Goal: Find contact information: Find contact information

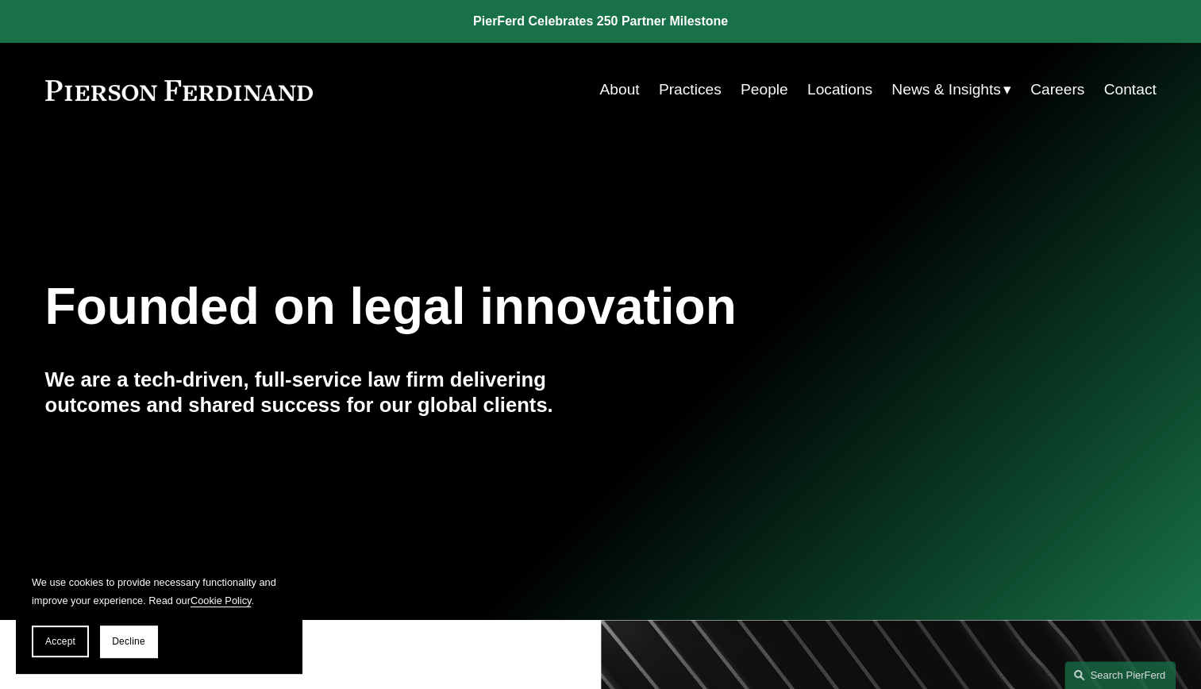
click at [835, 86] on link "Locations" at bounding box center [839, 90] width 65 height 30
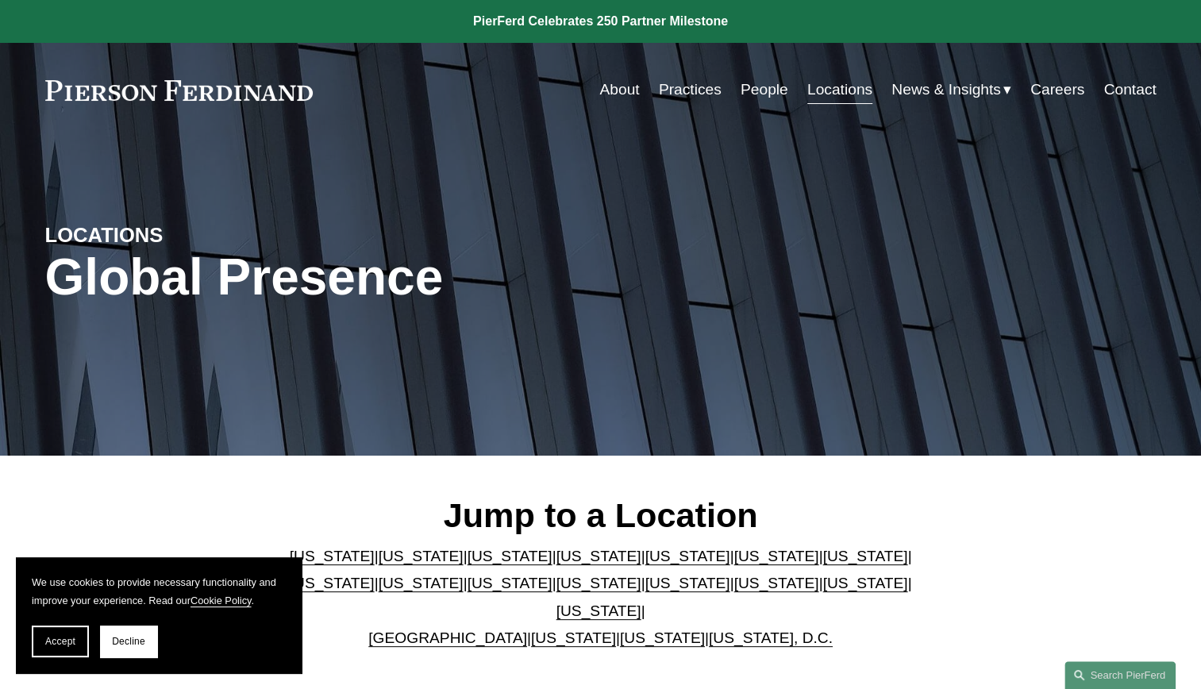
click at [696, 93] on link "Practices" at bounding box center [690, 90] width 63 height 30
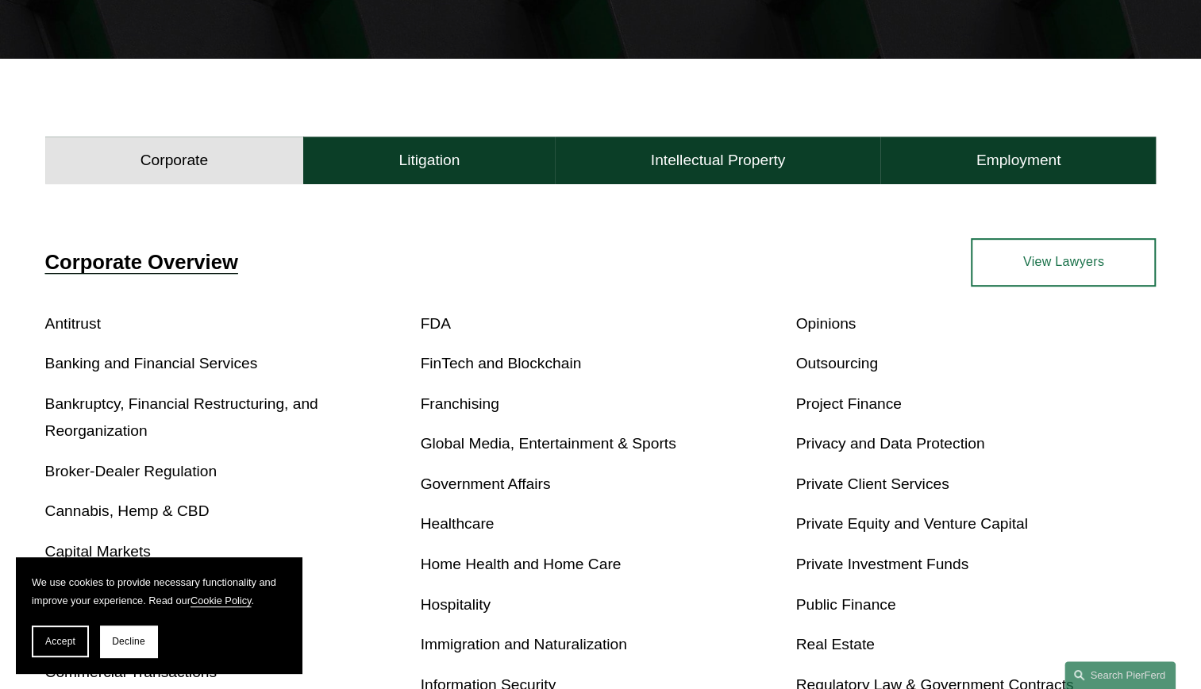
scroll to position [476, 0]
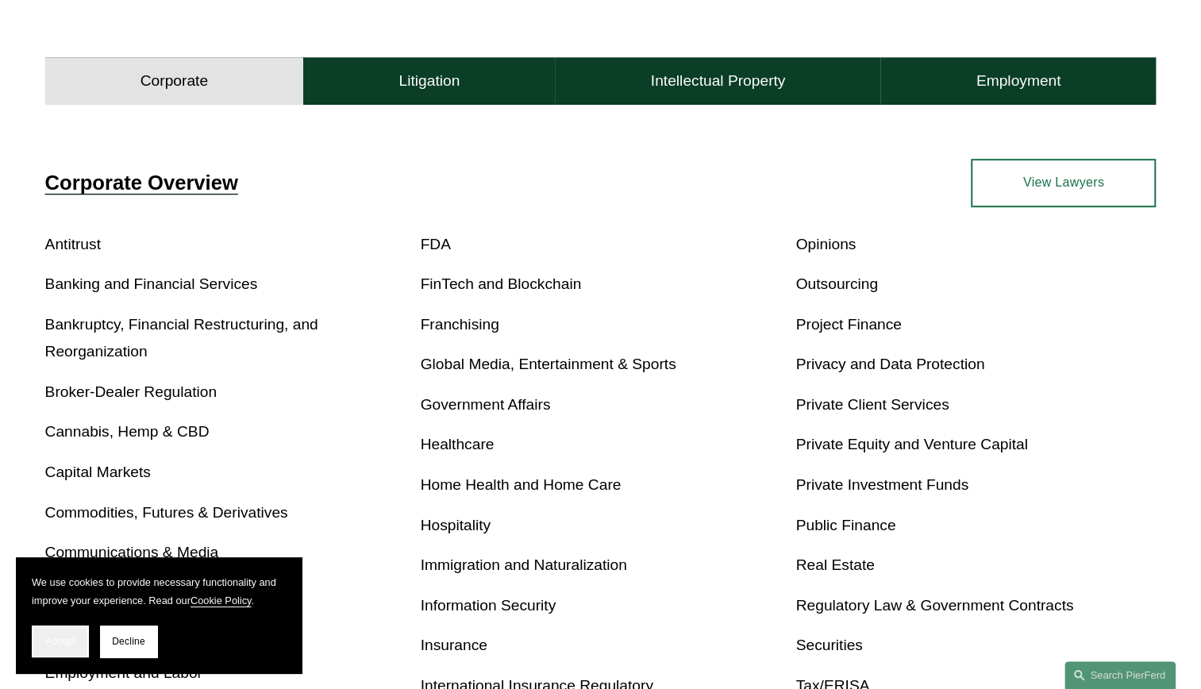
click at [59, 641] on span "Accept" at bounding box center [60, 641] width 30 height 11
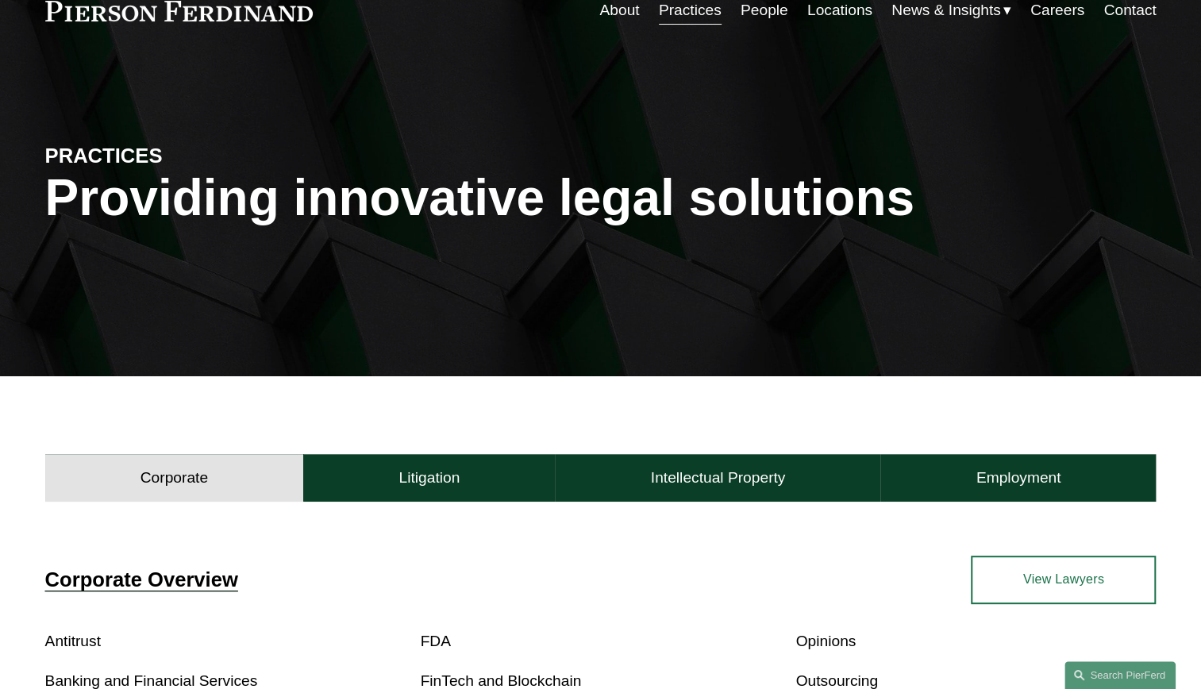
scroll to position [0, 0]
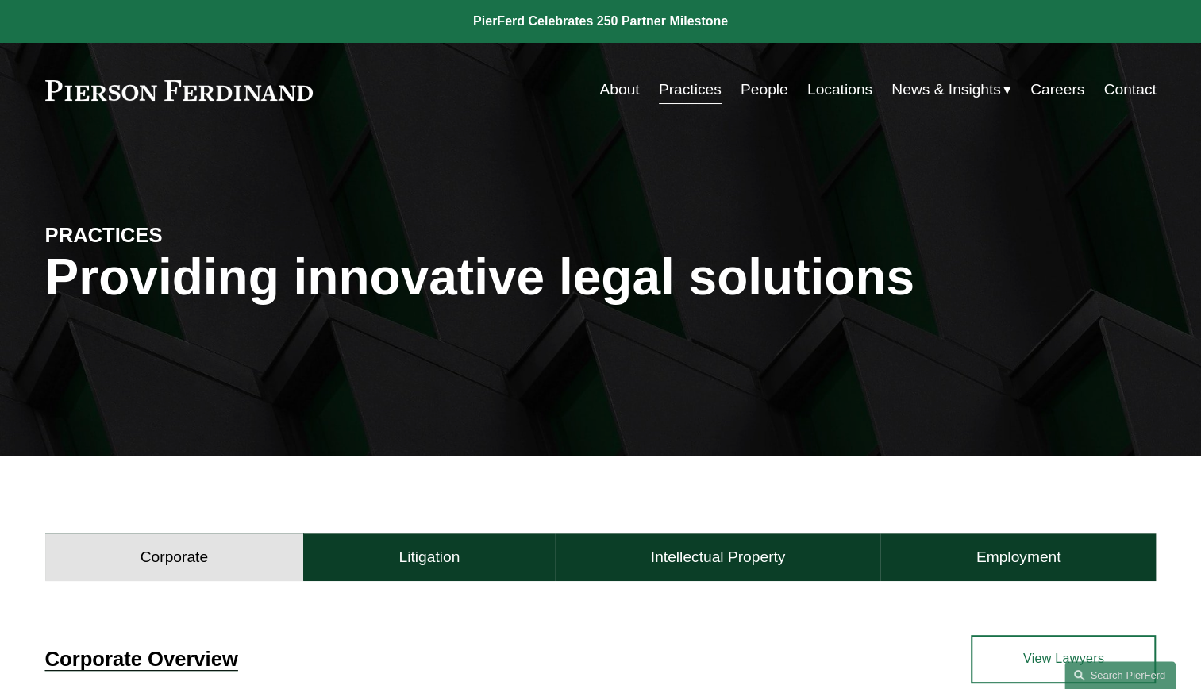
click at [1119, 91] on link "Contact" at bounding box center [1130, 90] width 52 height 30
